Goal: Task Accomplishment & Management: Complete application form

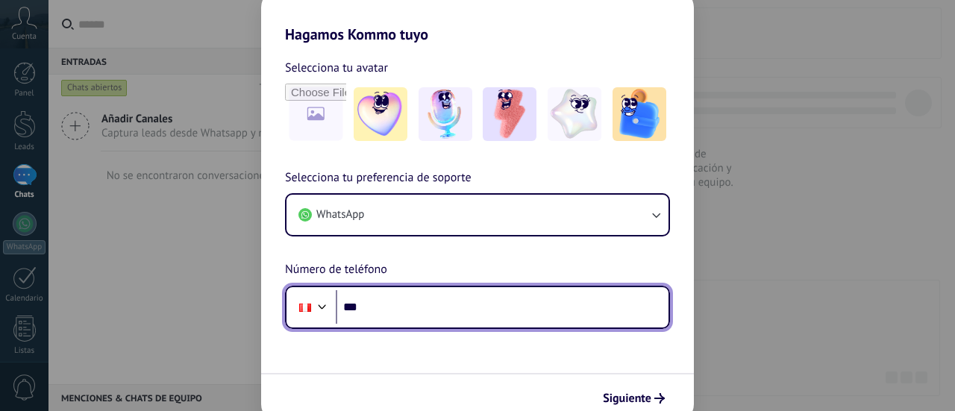
click at [433, 311] on input "***" at bounding box center [502, 307] width 333 height 34
click at [491, 304] on input "***" at bounding box center [502, 307] width 333 height 34
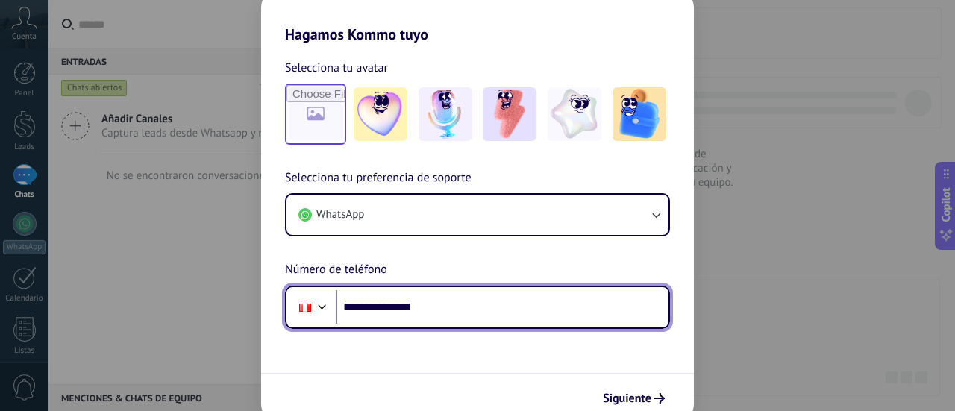
type input "**********"
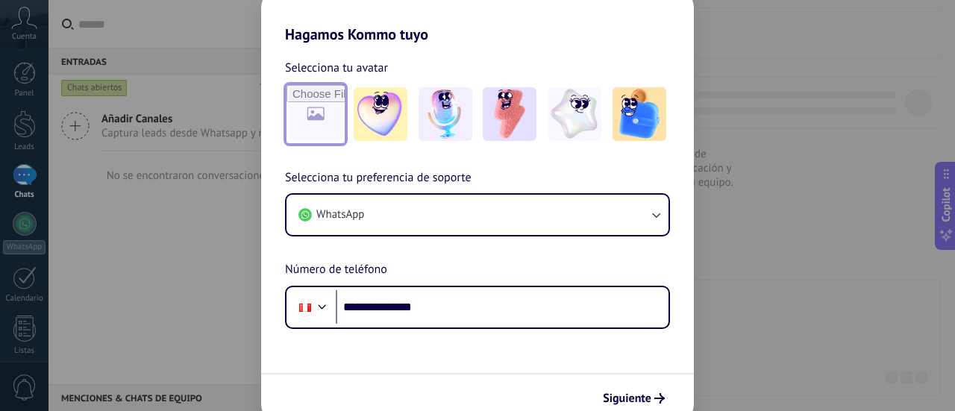
click at [328, 117] on input "file" at bounding box center [316, 114] width 58 height 58
click at [376, 115] on img at bounding box center [381, 114] width 54 height 54
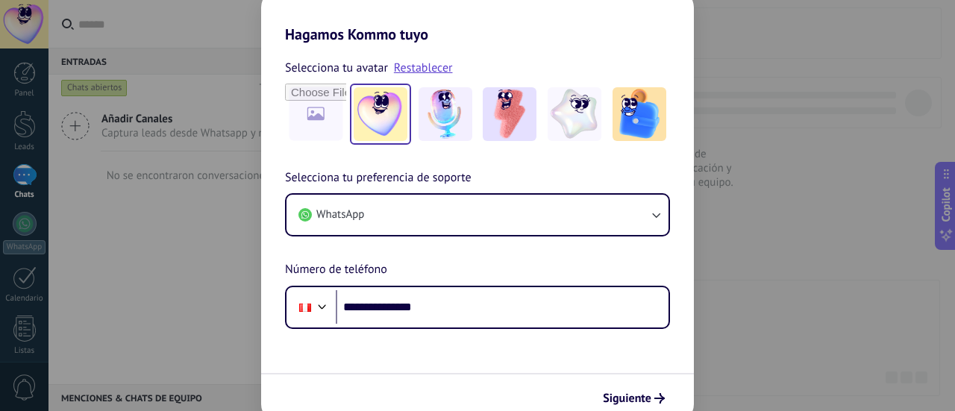
click at [384, 119] on img at bounding box center [381, 114] width 54 height 54
click at [648, 395] on span "Siguiente" at bounding box center [627, 398] width 48 height 10
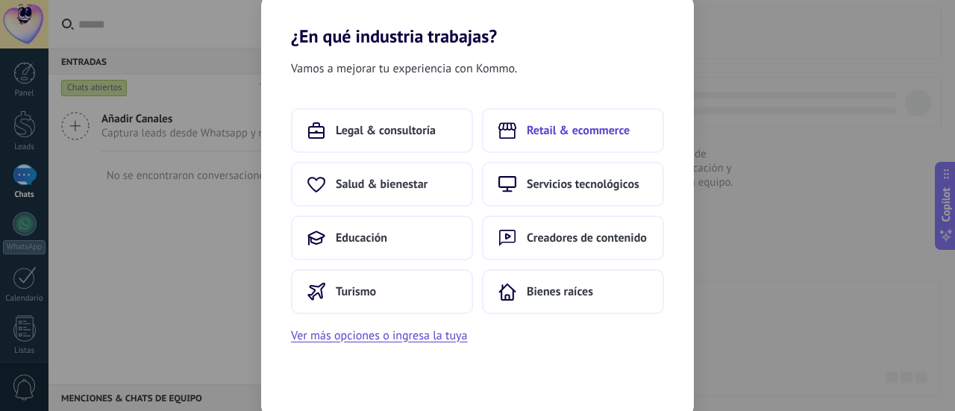
click at [610, 131] on span "Retail & ecommerce" at bounding box center [578, 130] width 103 height 15
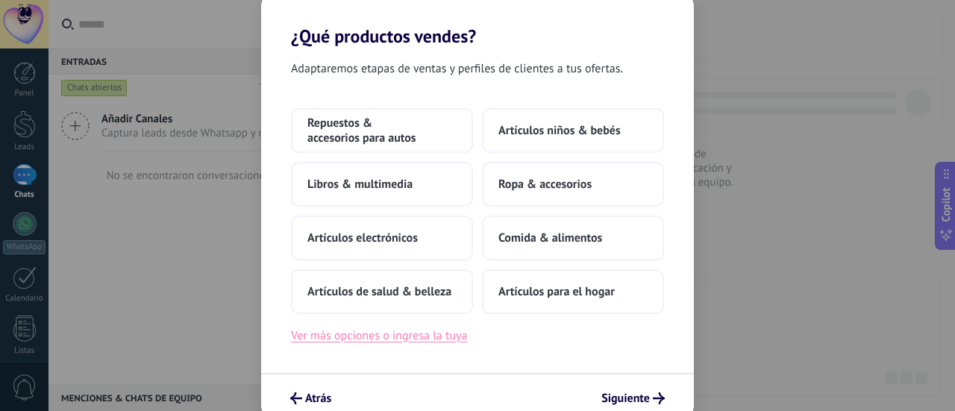
click at [442, 334] on button "Ver más opciones o ingresa la tuya" at bounding box center [379, 335] width 176 height 19
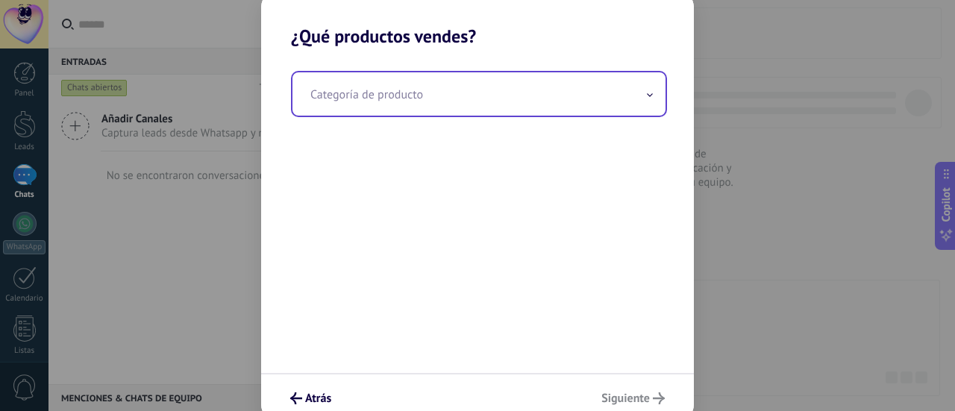
click at [370, 90] on input "text" at bounding box center [478, 93] width 373 height 43
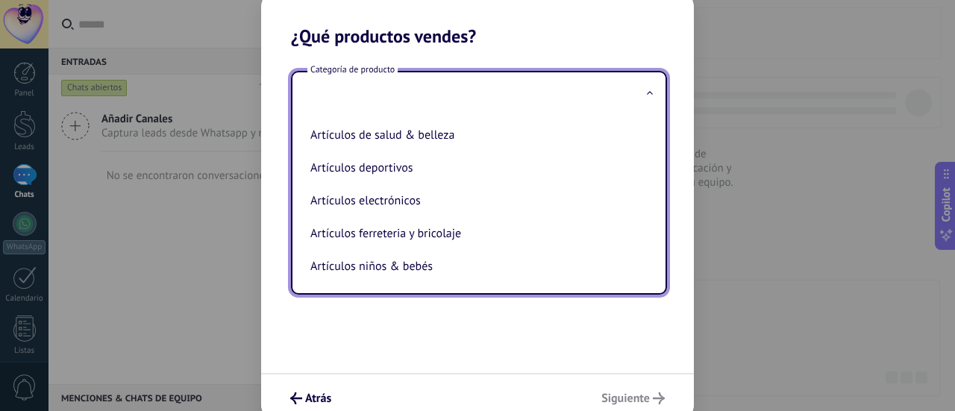
click at [548, 29] on h2 "¿Qué productos vendes?" at bounding box center [477, 18] width 433 height 57
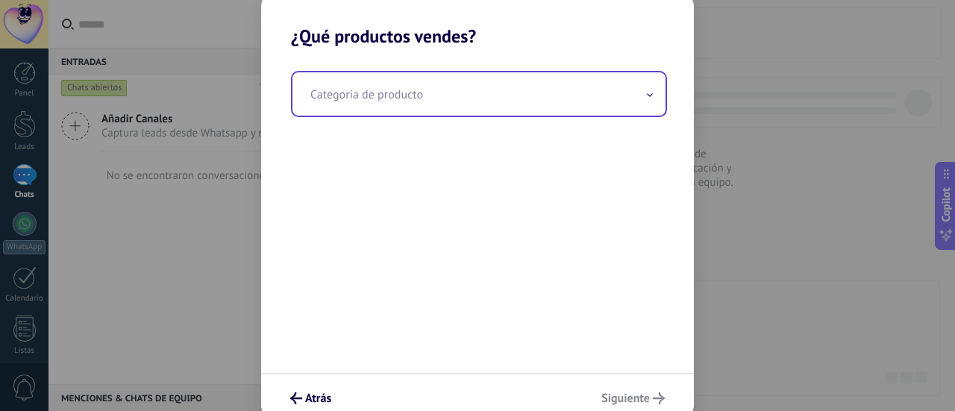
click at [610, 96] on input "text" at bounding box center [478, 93] width 373 height 43
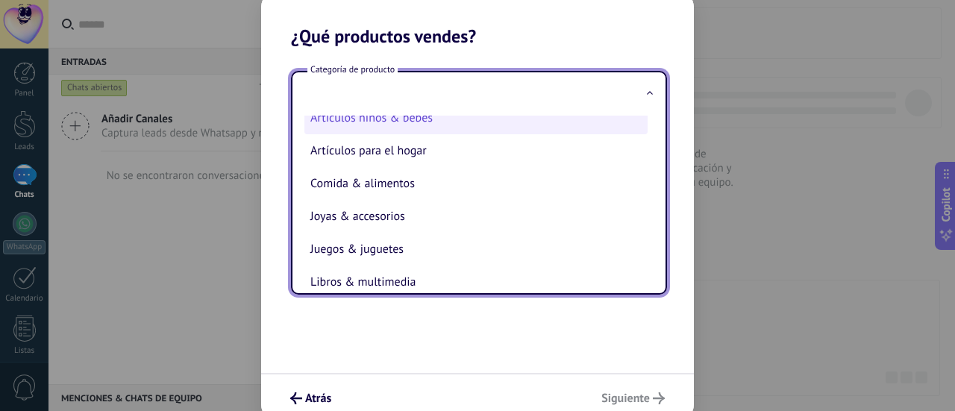
scroll to position [149, 0]
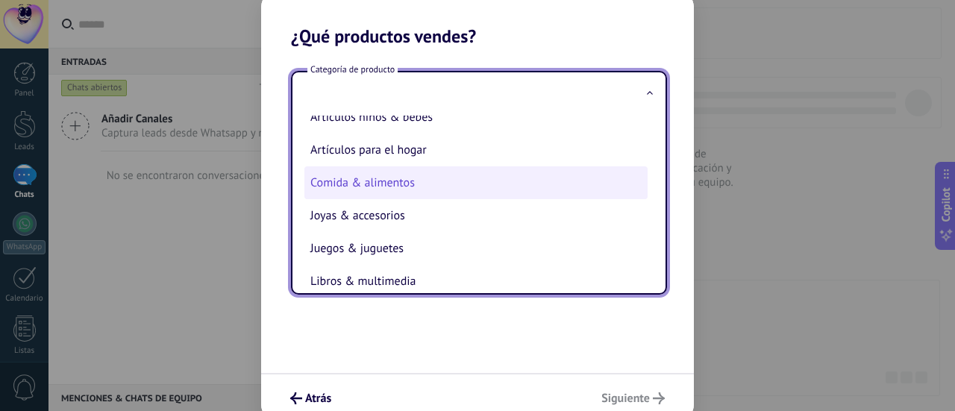
click at [448, 190] on li "Comida & alimentos" at bounding box center [475, 182] width 343 height 33
type input "**********"
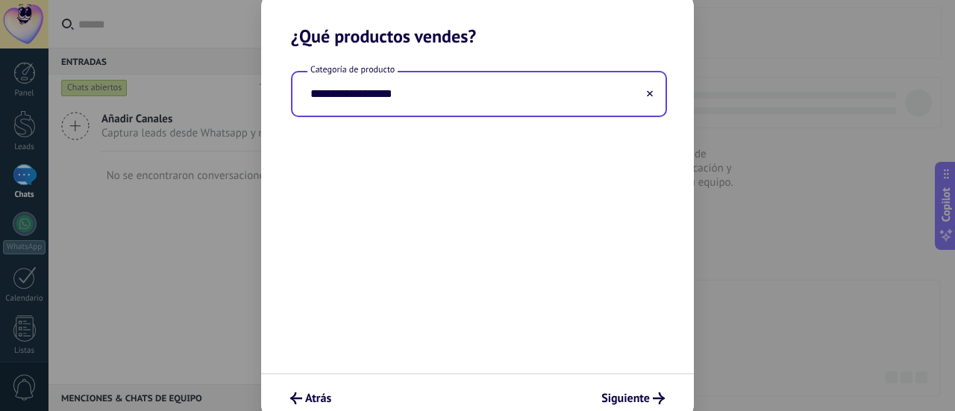
click at [430, 150] on div "**********" at bounding box center [477, 210] width 433 height 326
click at [634, 395] on span "Siguiente" at bounding box center [625, 398] width 48 height 10
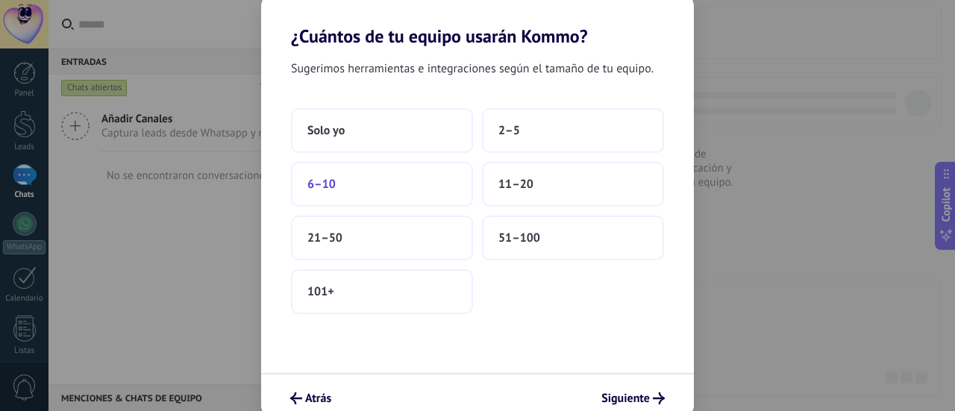
click at [325, 187] on span "6–10" at bounding box center [321, 184] width 28 height 15
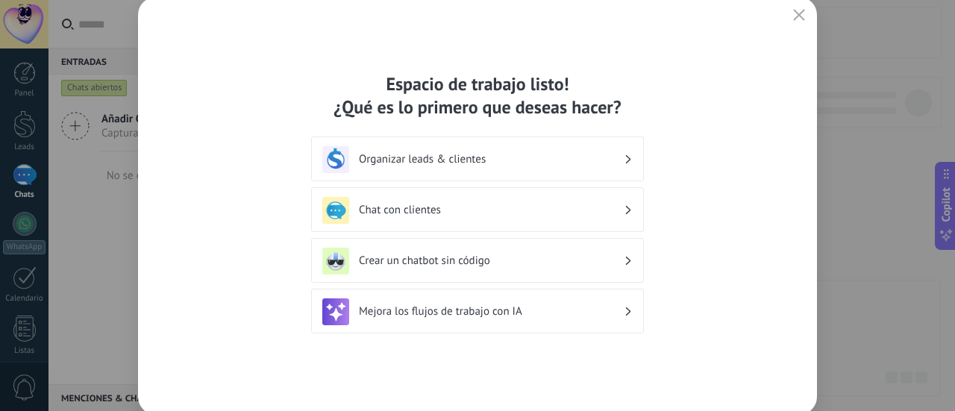
click at [427, 262] on h3 "Crear un chatbot sin código" at bounding box center [491, 261] width 265 height 14
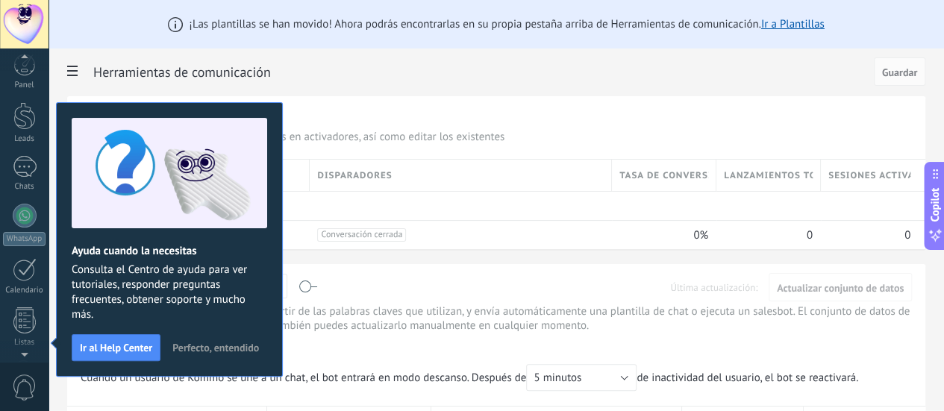
scroll to position [208, 0]
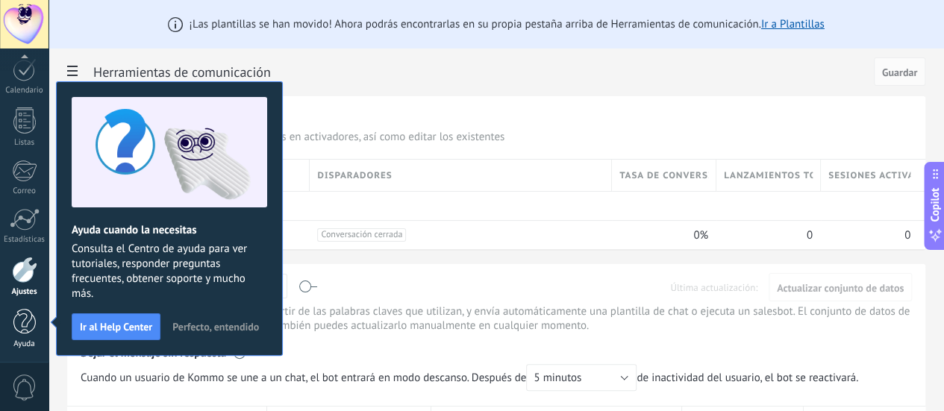
click at [22, 322] on div at bounding box center [24, 322] width 22 height 26
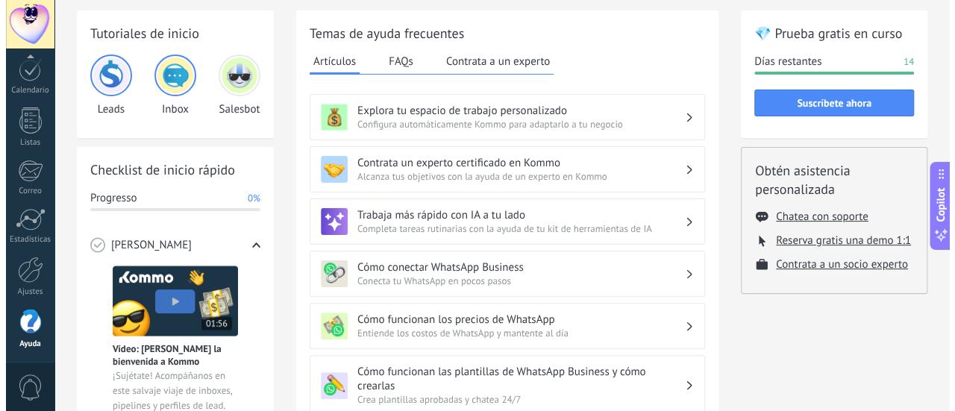
scroll to position [75, 0]
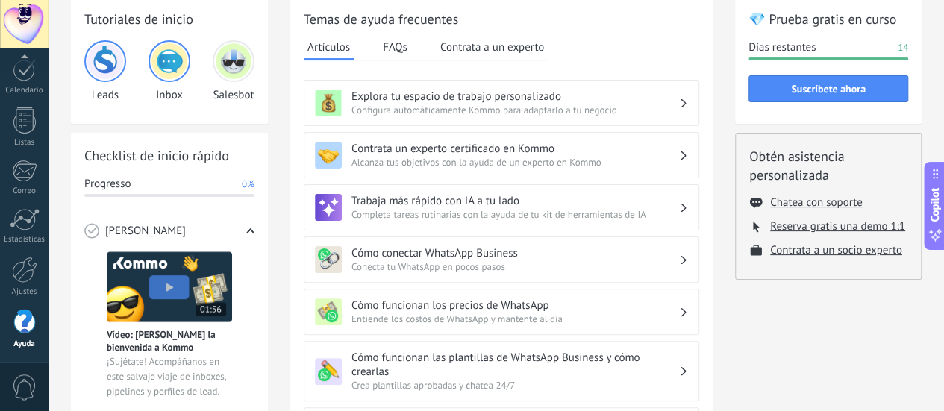
click at [169, 287] on img at bounding box center [169, 286] width 125 height 71
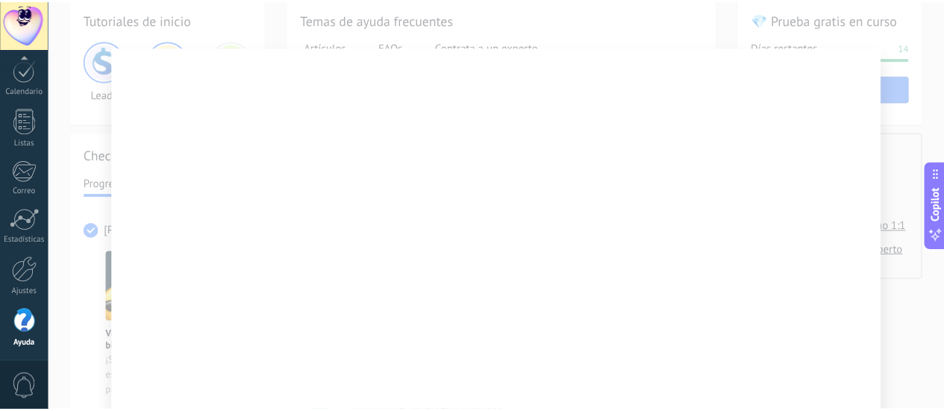
scroll to position [0, 0]
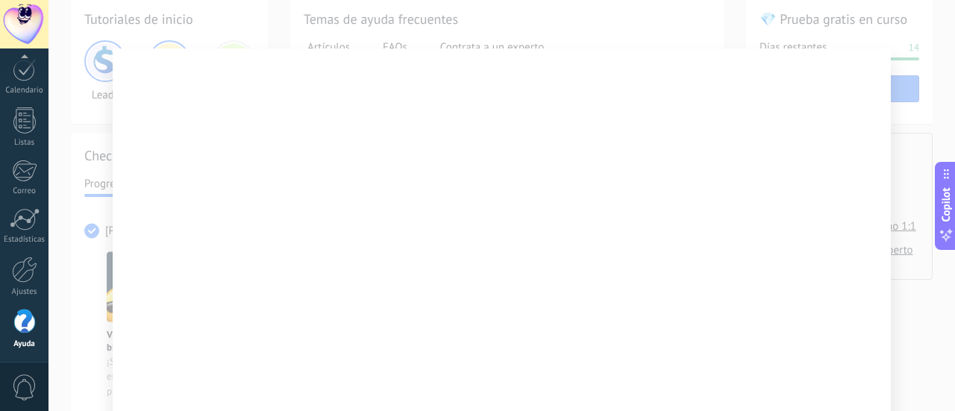
click at [912, 123] on div at bounding box center [501, 205] width 907 height 411
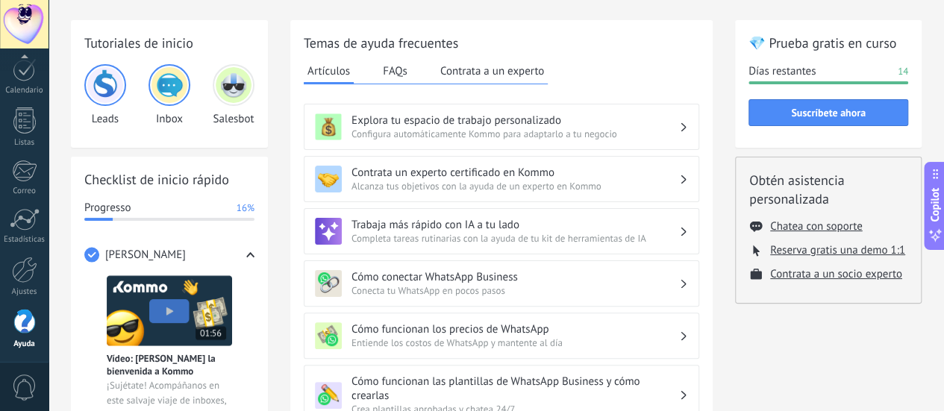
scroll to position [75, 0]
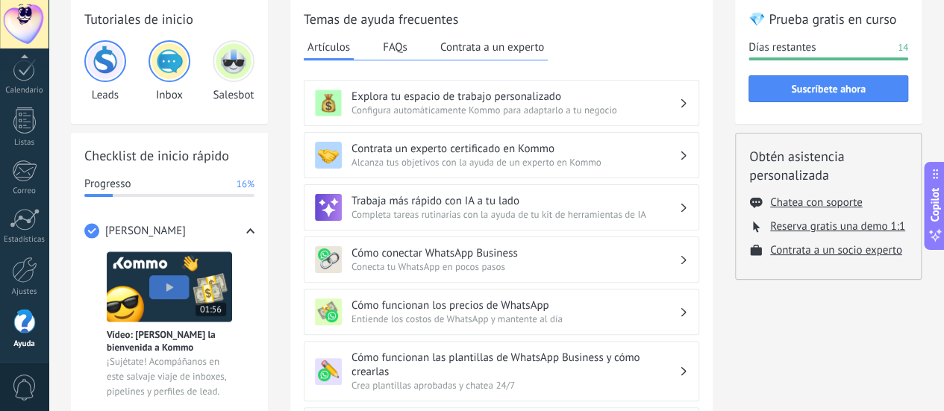
click at [24, 389] on span "0" at bounding box center [24, 388] width 25 height 26
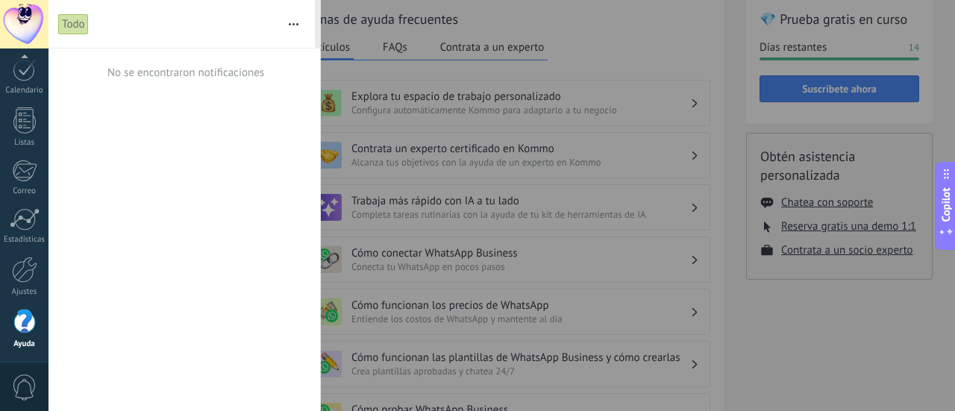
click at [24, 390] on span "0" at bounding box center [24, 388] width 25 height 26
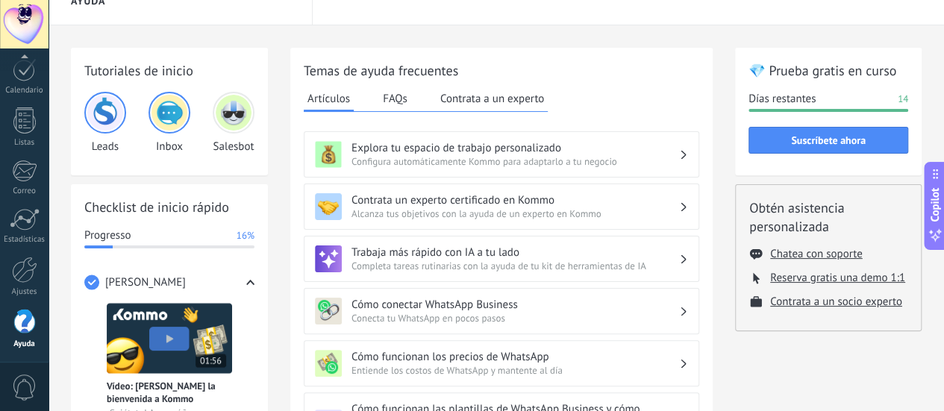
scroll to position [0, 0]
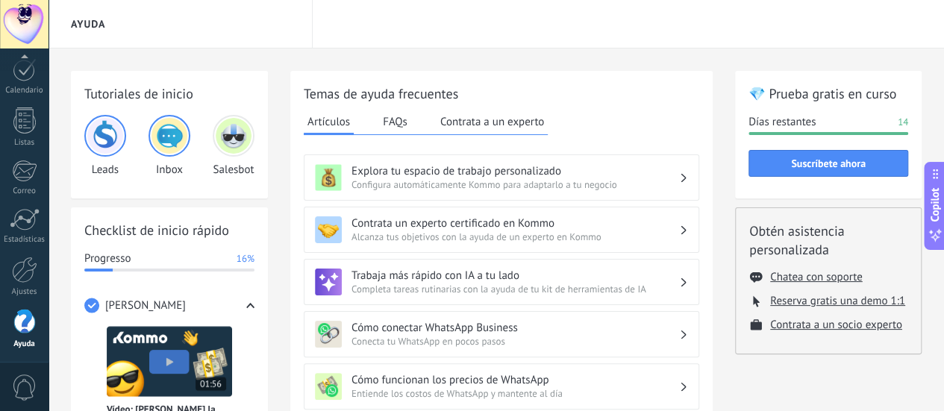
click at [109, 141] on img at bounding box center [105, 136] width 36 height 36
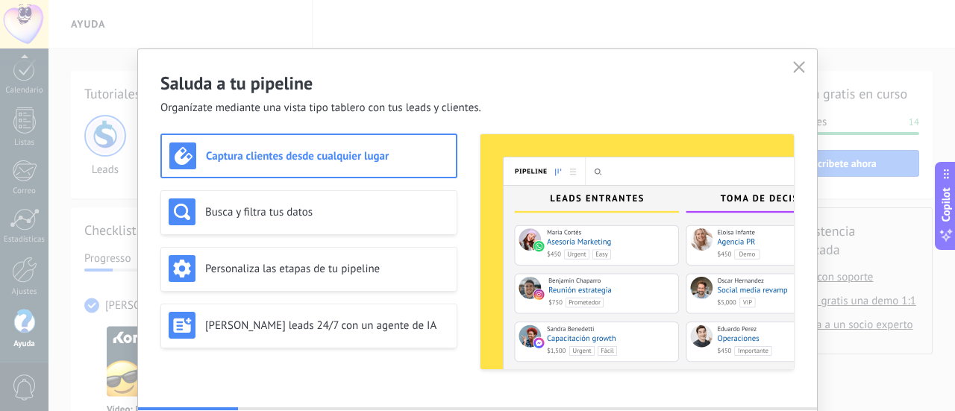
click at [348, 154] on h3 "Captura clientes desde cualquier lugar" at bounding box center [327, 156] width 242 height 14
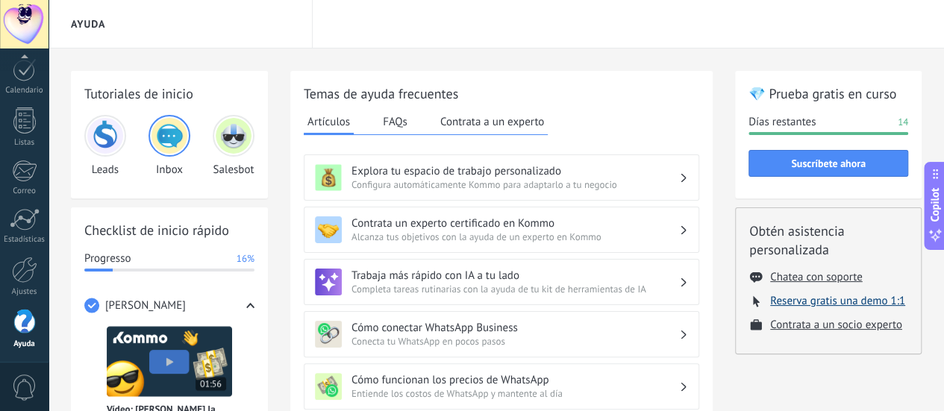
click at [883, 302] on button "Reserva gratis una demo 1:1" at bounding box center [837, 301] width 135 height 14
